Goal: Transaction & Acquisition: Purchase product/service

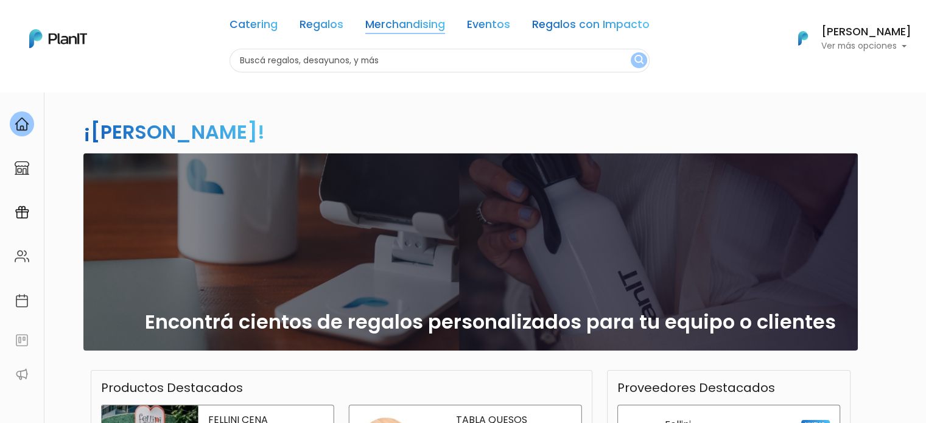
click at [418, 25] on link "Merchandising" at bounding box center [405, 26] width 80 height 15
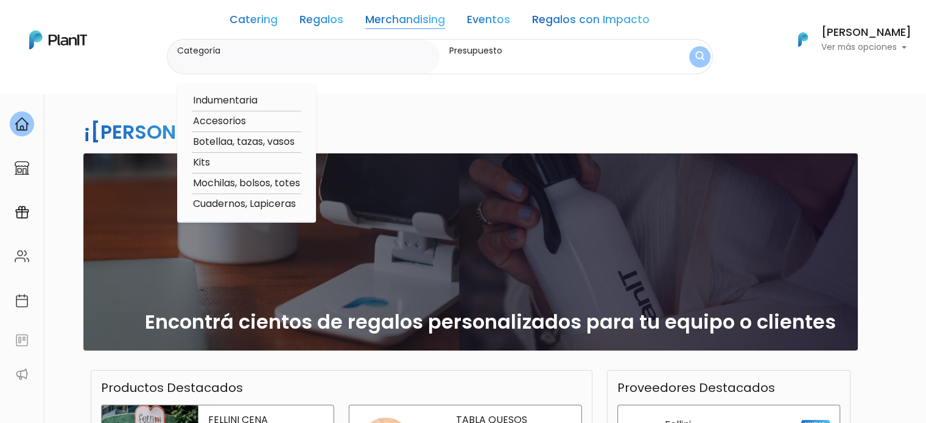
click at [493, 22] on link "Eventos" at bounding box center [488, 22] width 43 height 15
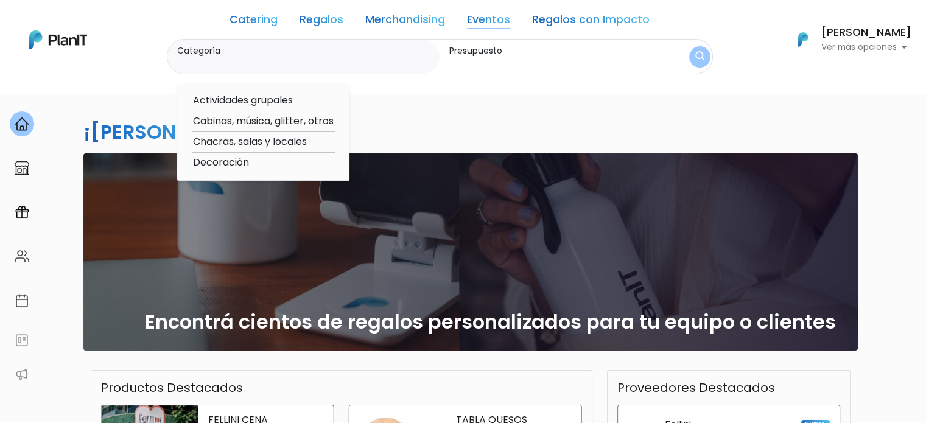
click at [261, 16] on link "Catering" at bounding box center [254, 22] width 48 height 15
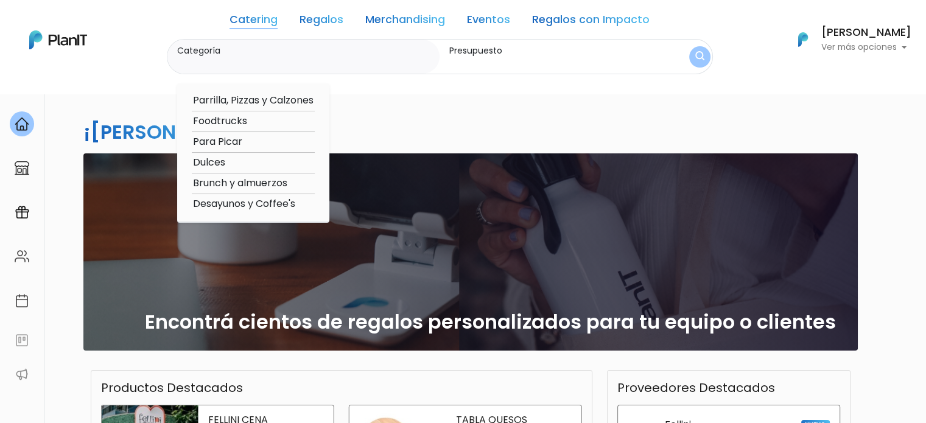
click at [323, 26] on link "Regalos" at bounding box center [322, 22] width 44 height 15
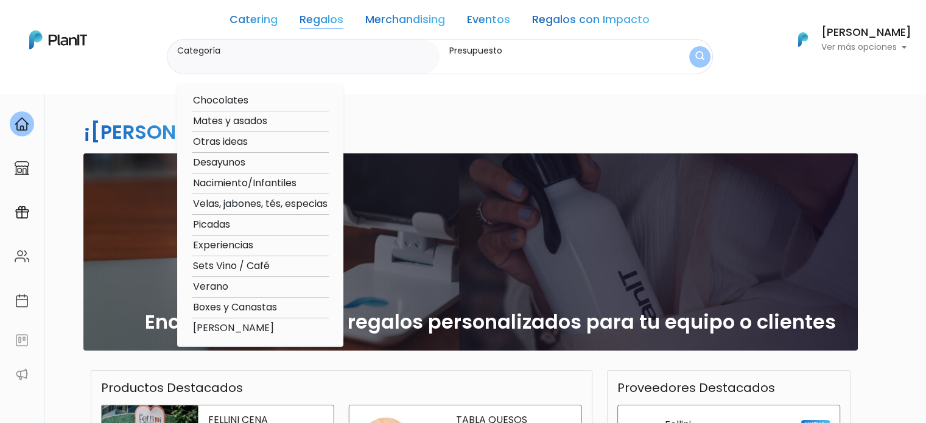
click at [249, 138] on option "Otras ideas" at bounding box center [260, 142] width 137 height 15
type input "Otras ideas"
type input "$0 - $1000"
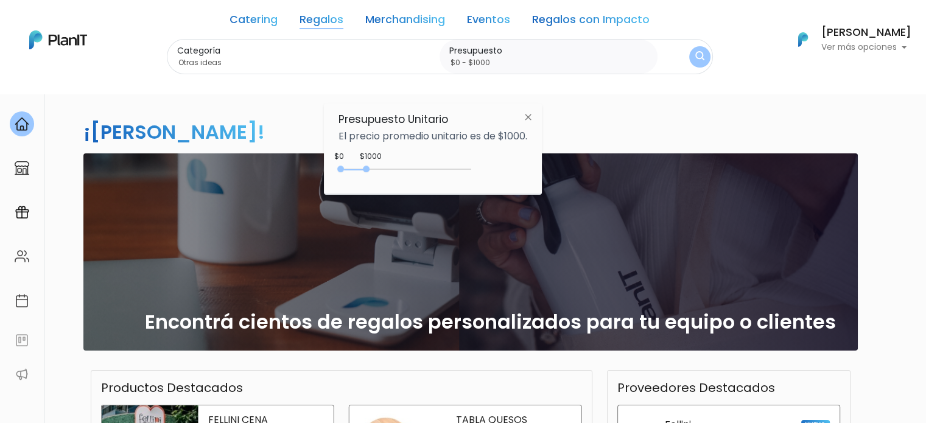
click at [692, 55] on button "submit" at bounding box center [699, 56] width 21 height 21
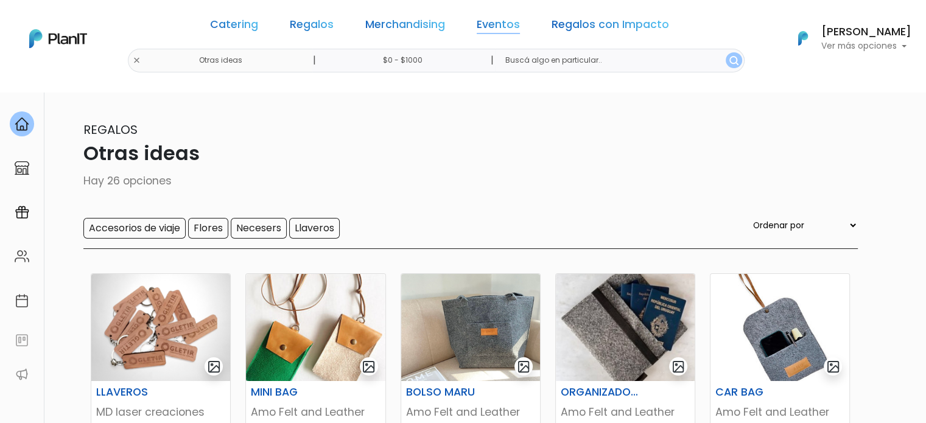
click at [490, 21] on link "Eventos" at bounding box center [498, 26] width 43 height 15
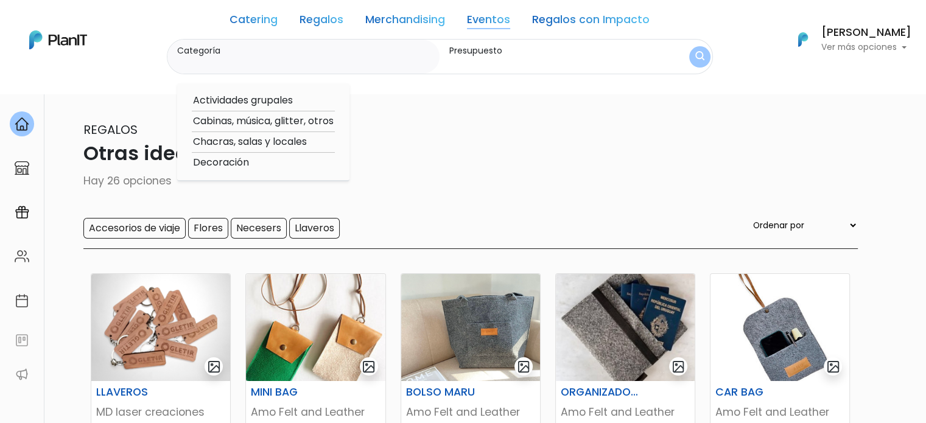
click at [266, 23] on link "Catering" at bounding box center [254, 22] width 48 height 15
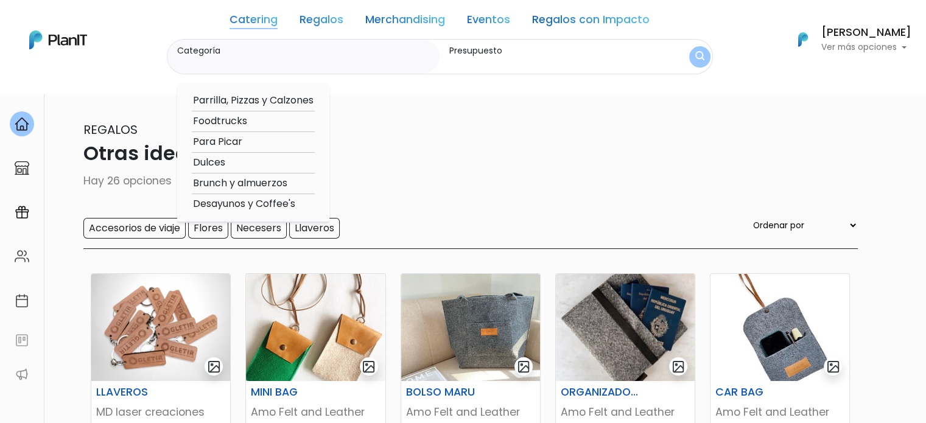
click at [332, 15] on link "Regalos" at bounding box center [322, 22] width 44 height 15
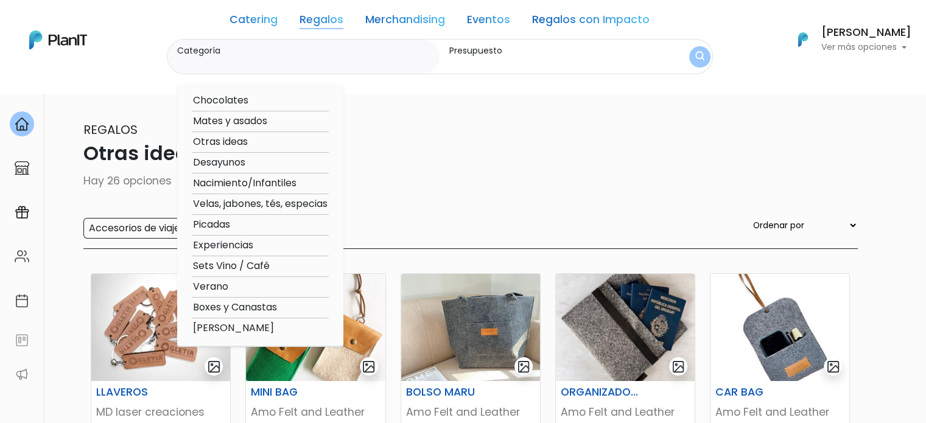
click at [507, 149] on p "Otras ideas" at bounding box center [463, 153] width 789 height 29
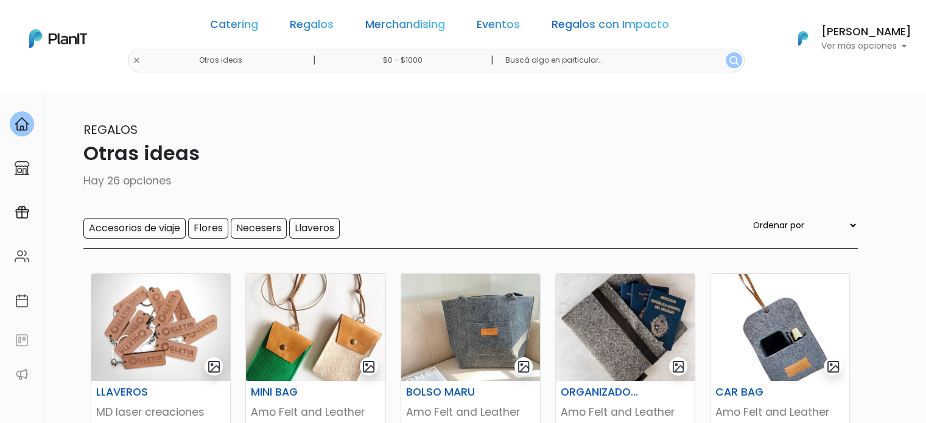
click at [498, 26] on link "Eventos" at bounding box center [498, 26] width 43 height 15
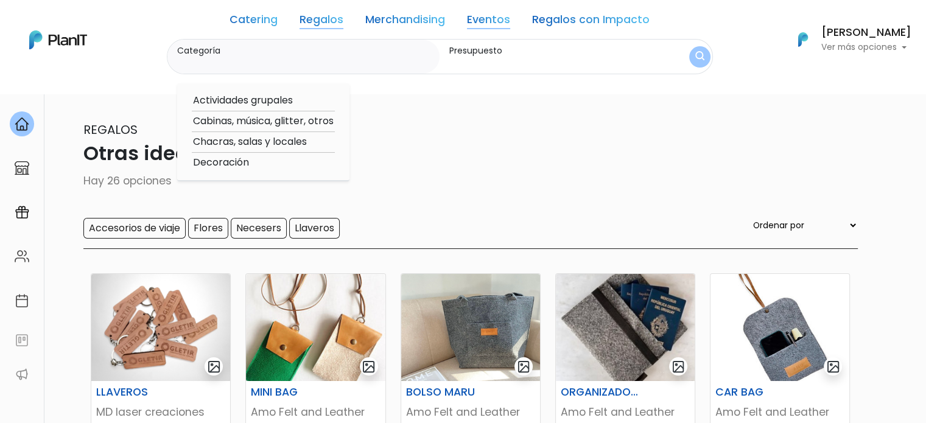
click at [270, 100] on option "Actividades grupales" at bounding box center [263, 100] width 143 height 15
type input "Actividades grupales"
type input "$0 - $1000"
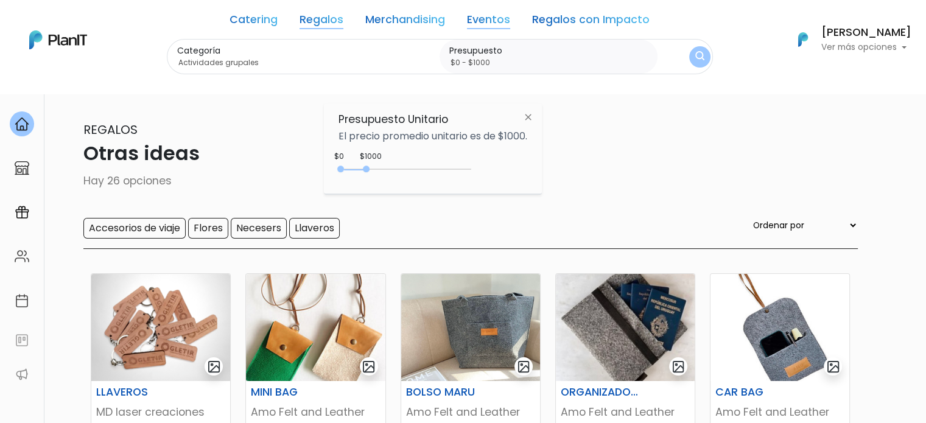
click at [705, 56] on button "submit" at bounding box center [699, 56] width 21 height 21
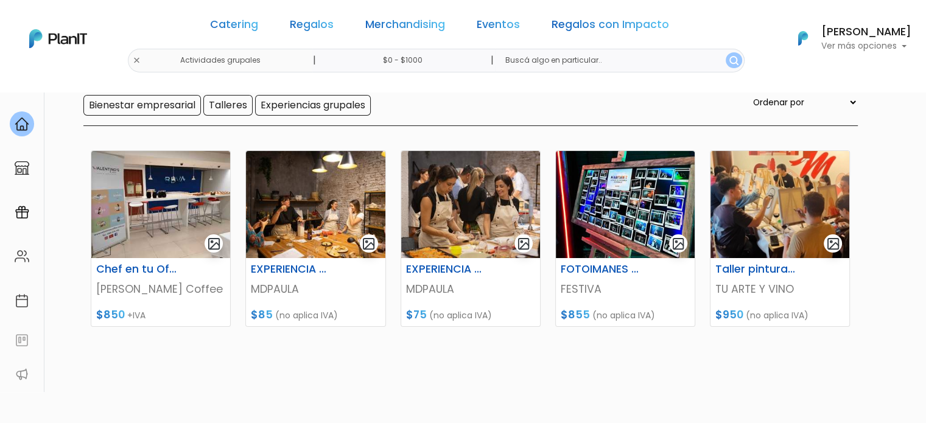
scroll to position [183, 0]
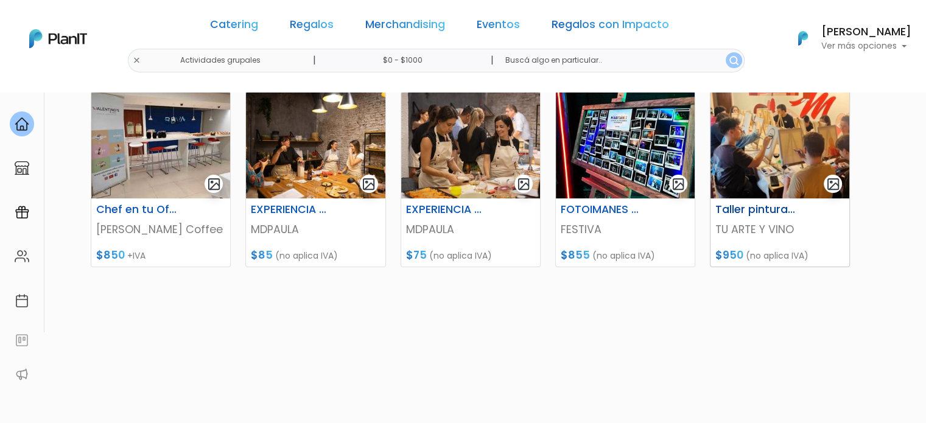
click at [754, 208] on h6 "Taller pintura en la oficina" at bounding box center [756, 209] width 96 height 13
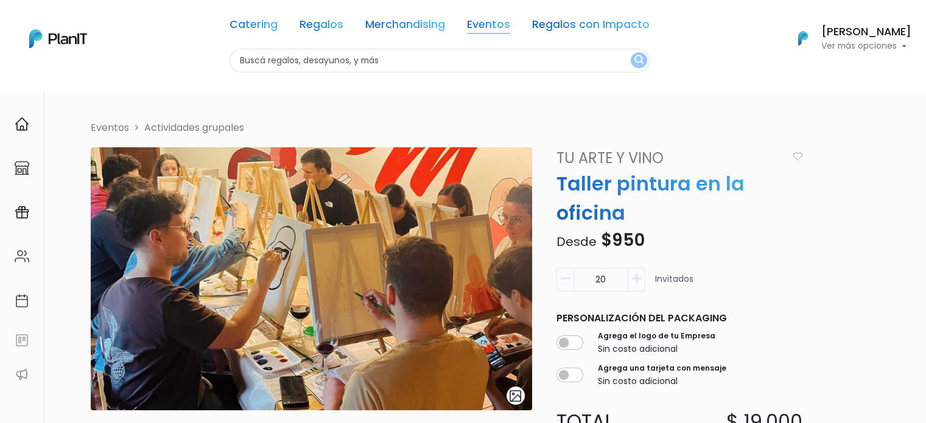
click at [499, 25] on link "Eventos" at bounding box center [488, 26] width 43 height 15
